Goal: Find specific page/section: Find specific page/section

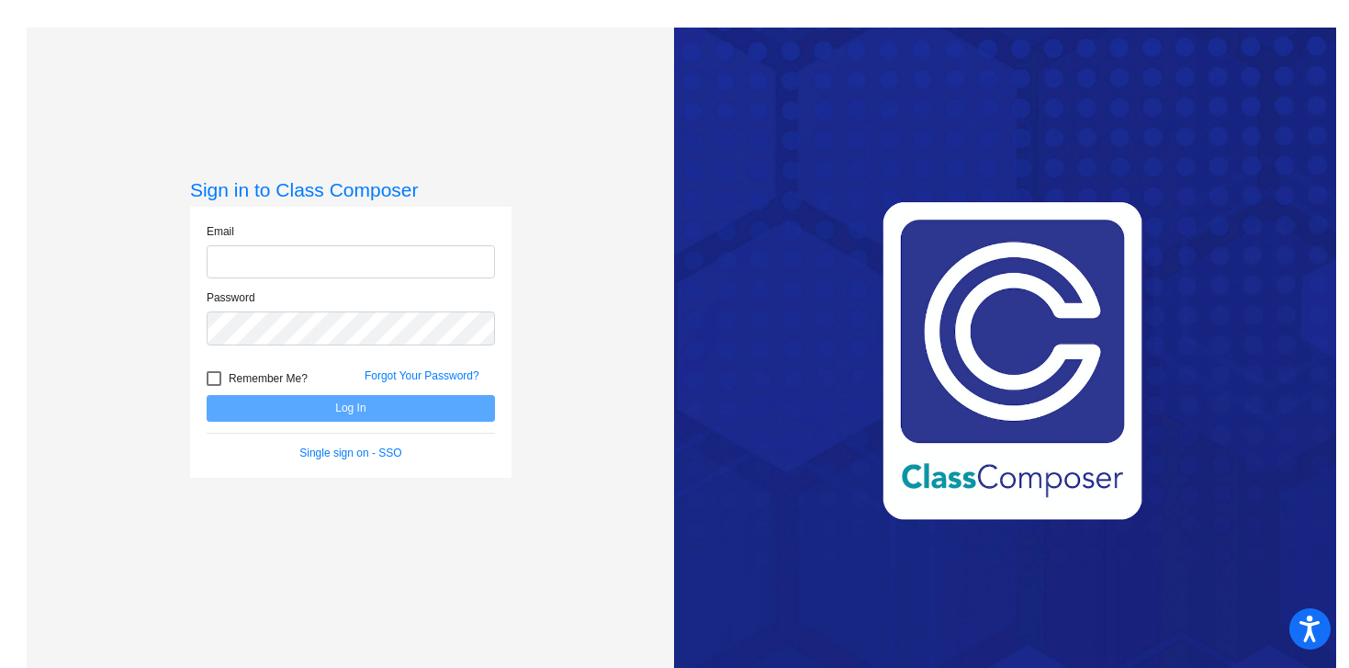
type input "[PERSON_NAME][EMAIL_ADDRESS][PERSON_NAME][DOMAIN_NAME]"
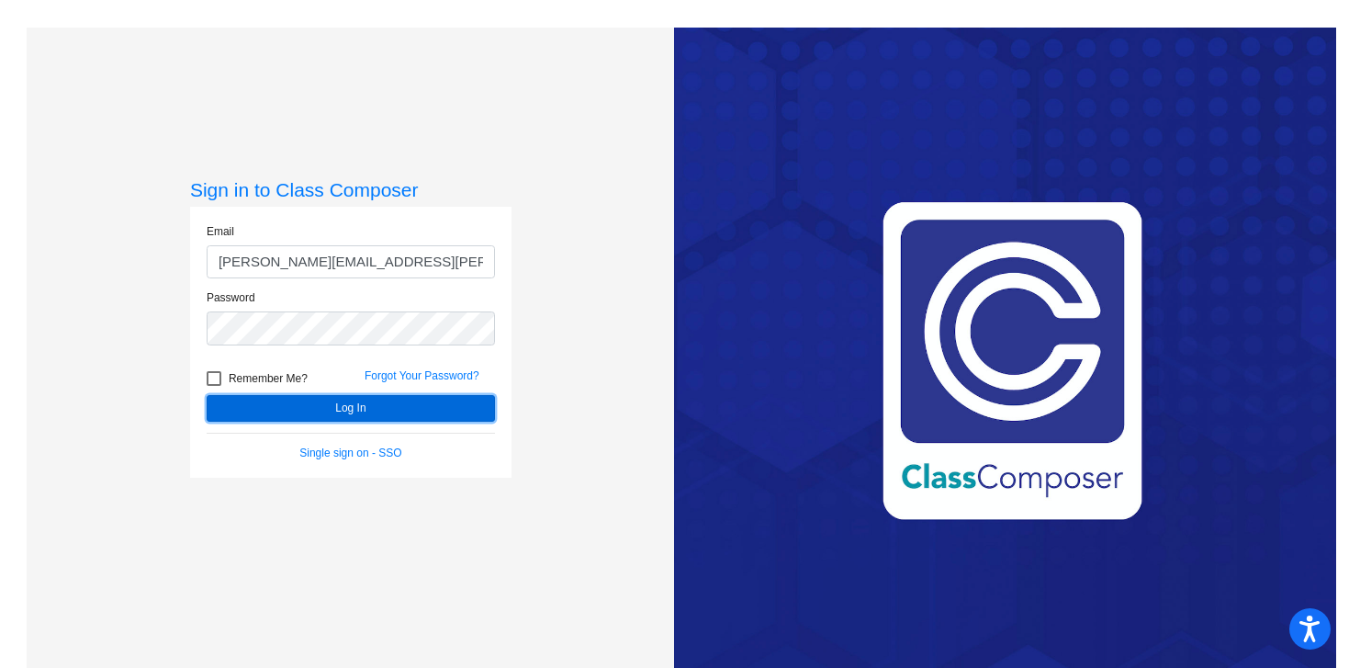
click at [430, 411] on button "Log In" at bounding box center [351, 408] width 288 height 27
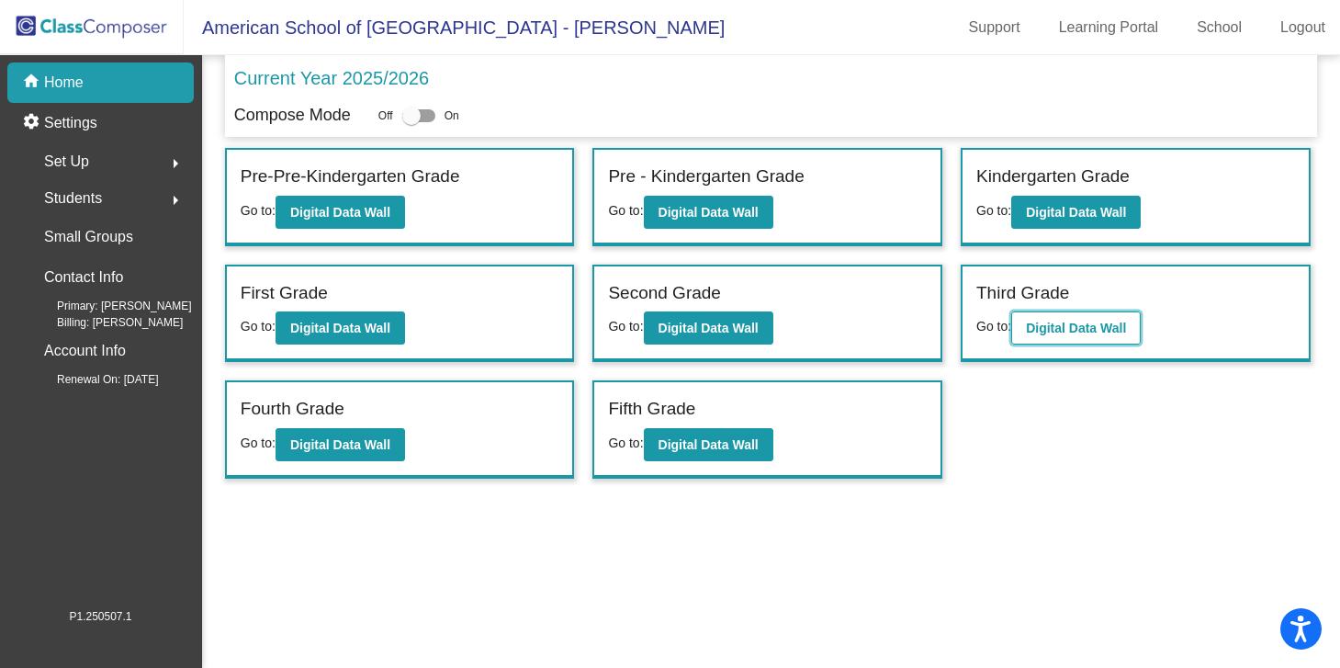
click at [1039, 335] on button "Digital Data Wall" at bounding box center [1076, 327] width 130 height 33
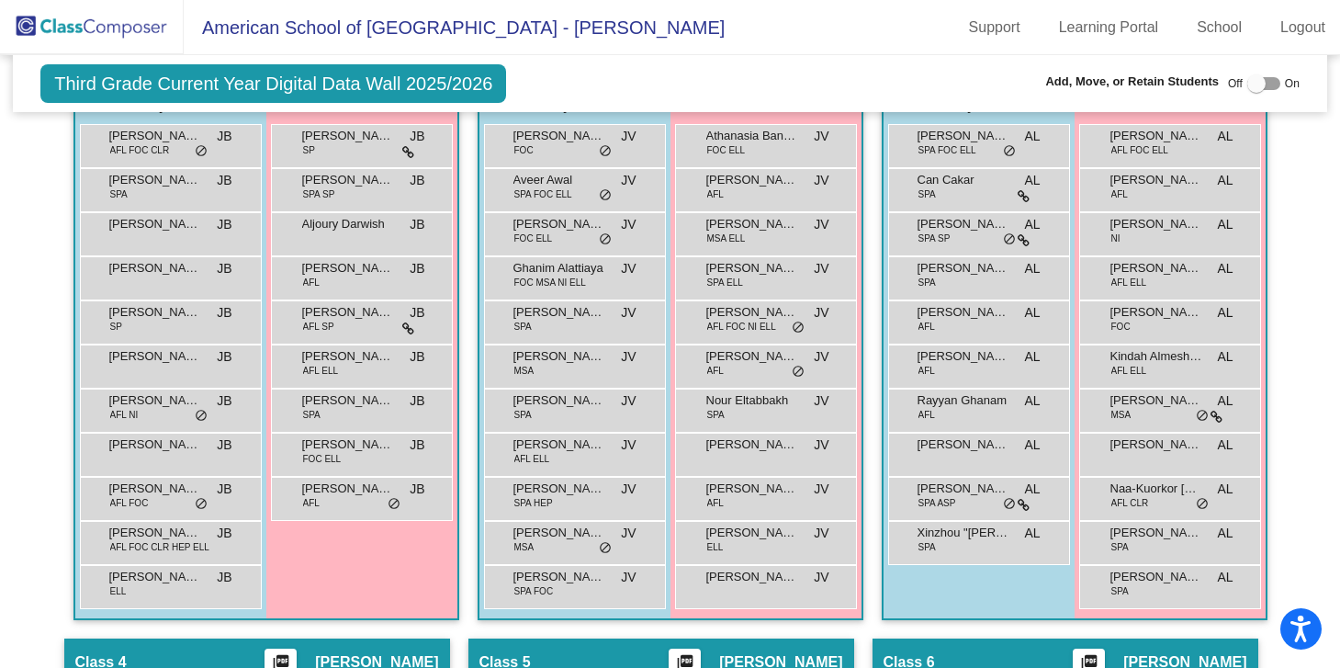
scroll to position [537, 0]
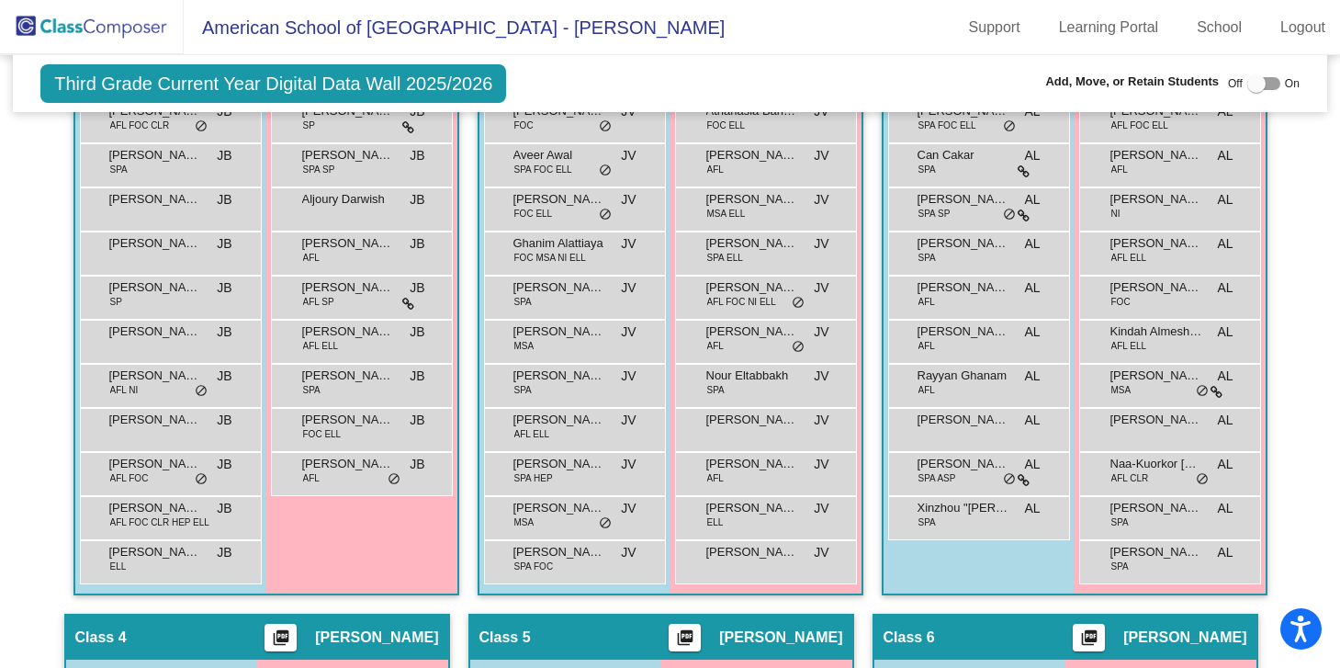
click at [0, 0] on div "Girls: 9 [PERSON_NAME] SP JB lock do_not_disturb_alt Ainara [PERSON_NAME] SPA S…" at bounding box center [0, 0] width 0 height 0
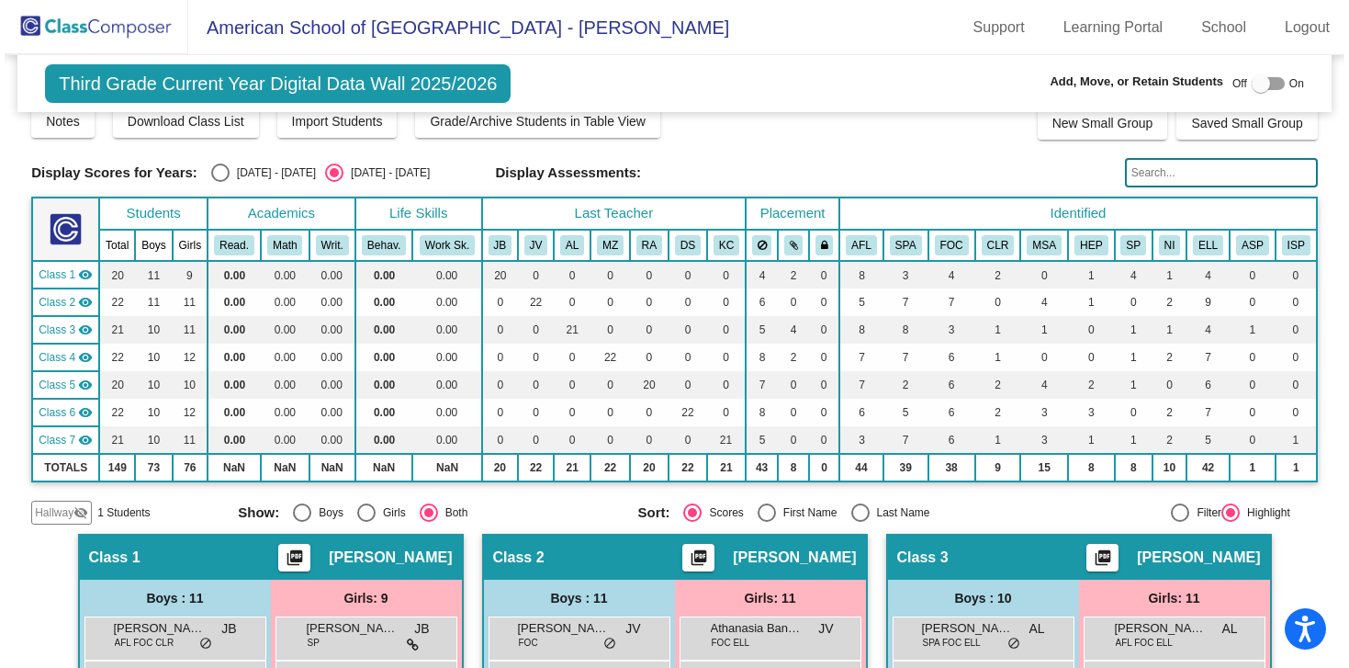
scroll to position [0, 0]
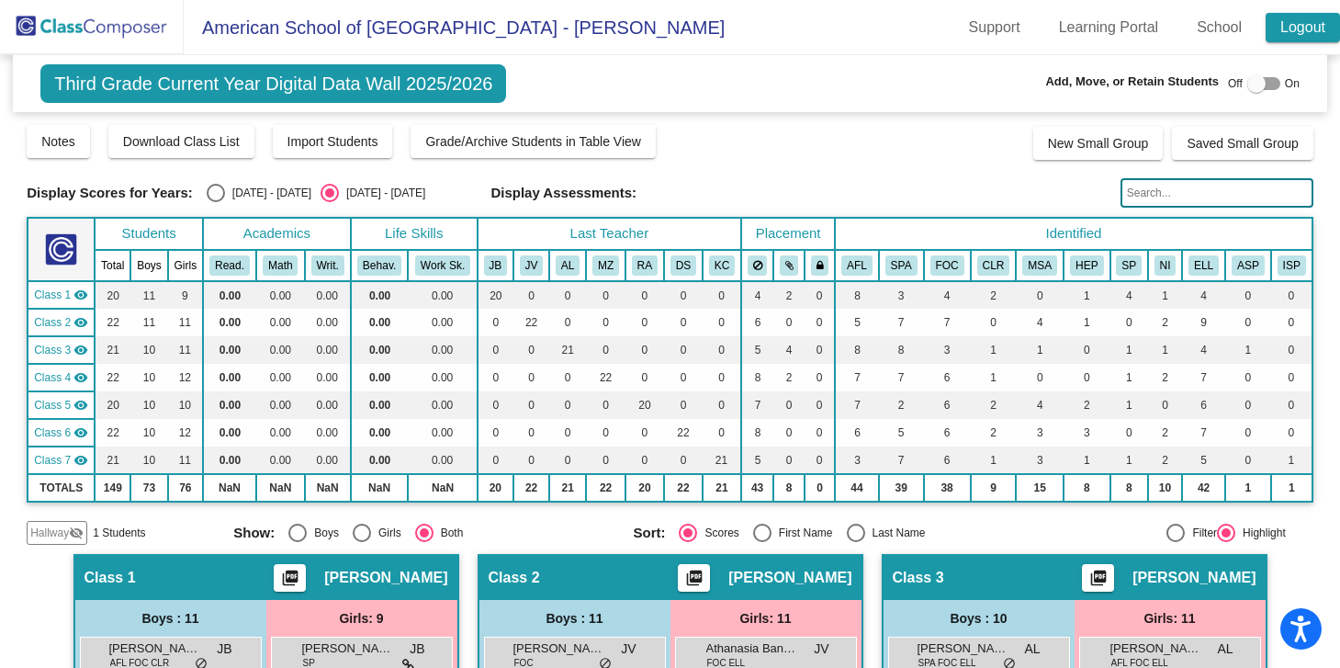
click at [1286, 31] on link "Logout" at bounding box center [1303, 27] width 74 height 29
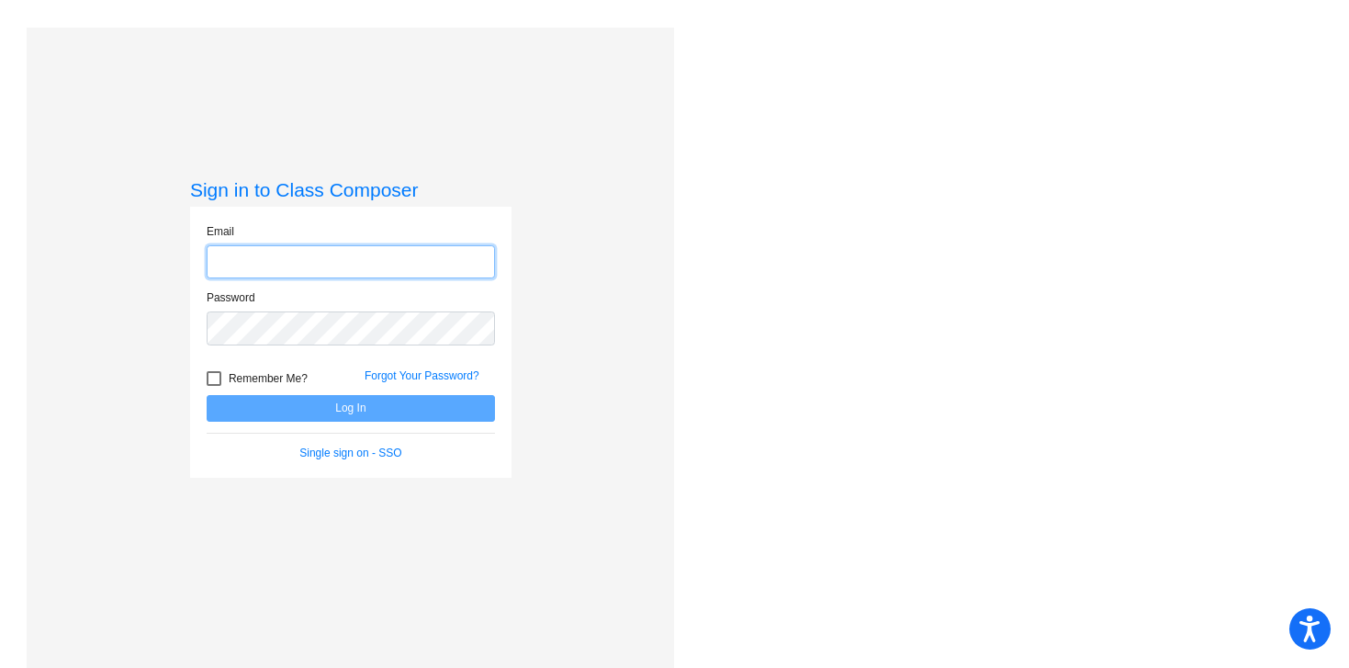
type input "[PERSON_NAME][EMAIL_ADDRESS][PERSON_NAME][DOMAIN_NAME]"
